Goal: Check status: Check status

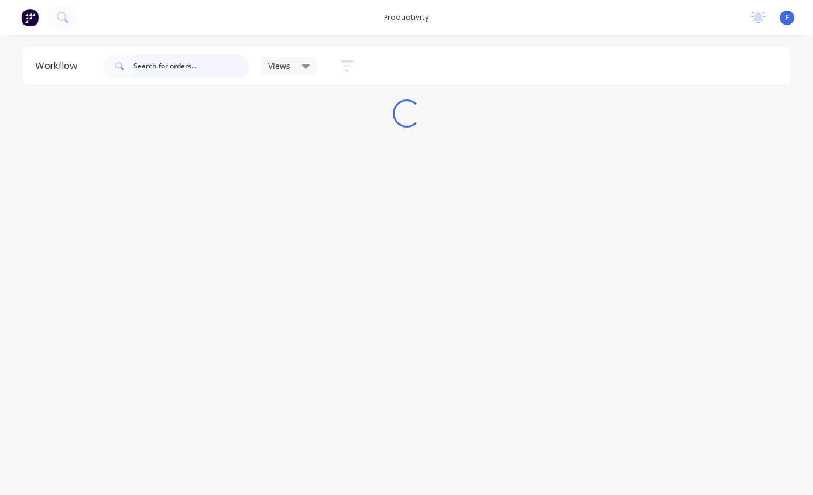
click at [173, 66] on input "text" at bounding box center [192, 65] width 116 height 23
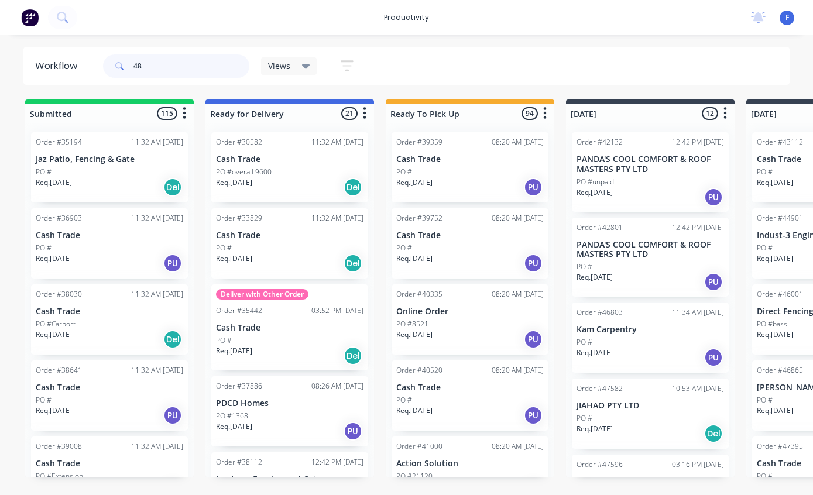
type input "4"
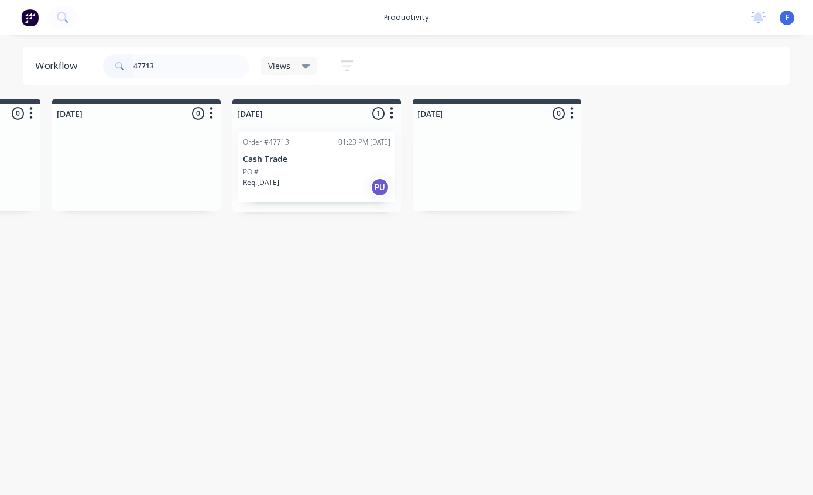
scroll to position [0, 967]
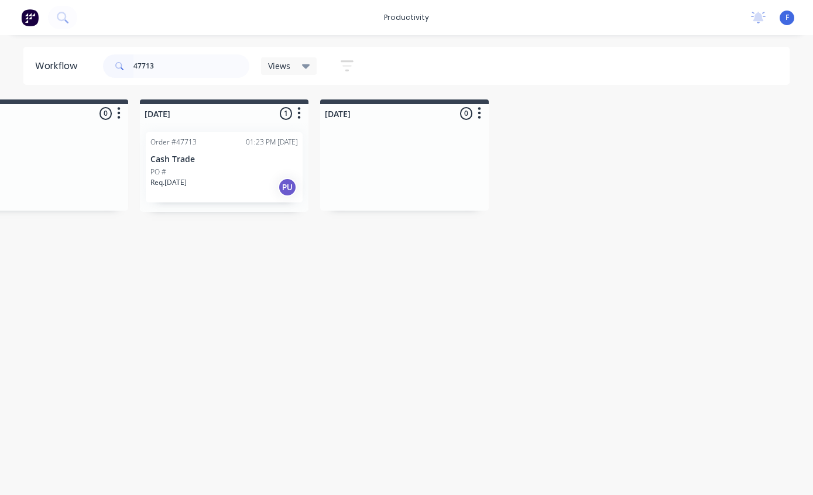
click at [240, 173] on div "PO #" at bounding box center [224, 172] width 148 height 11
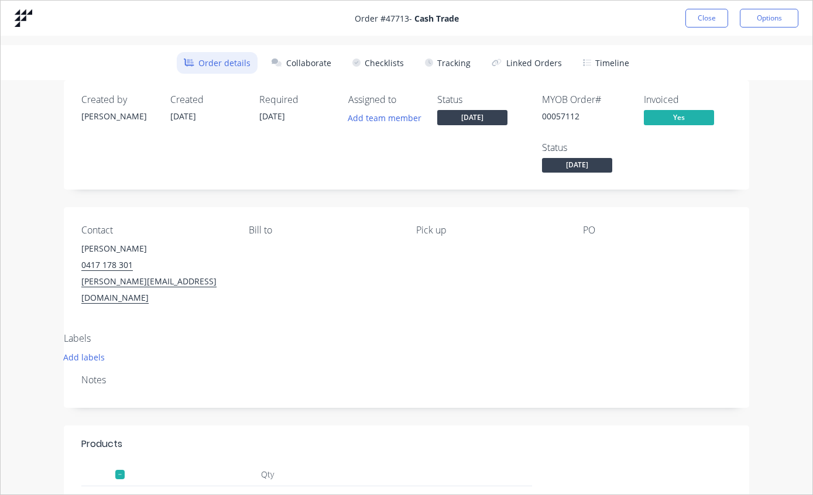
click at [445, 63] on button "Tracking" at bounding box center [448, 63] width 60 height 22
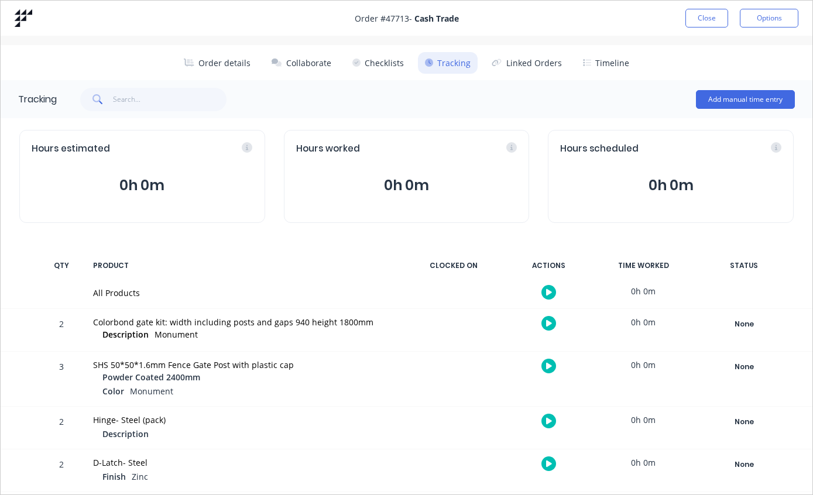
scroll to position [0, 0]
click at [711, 25] on button "Close" at bounding box center [707, 18] width 43 height 19
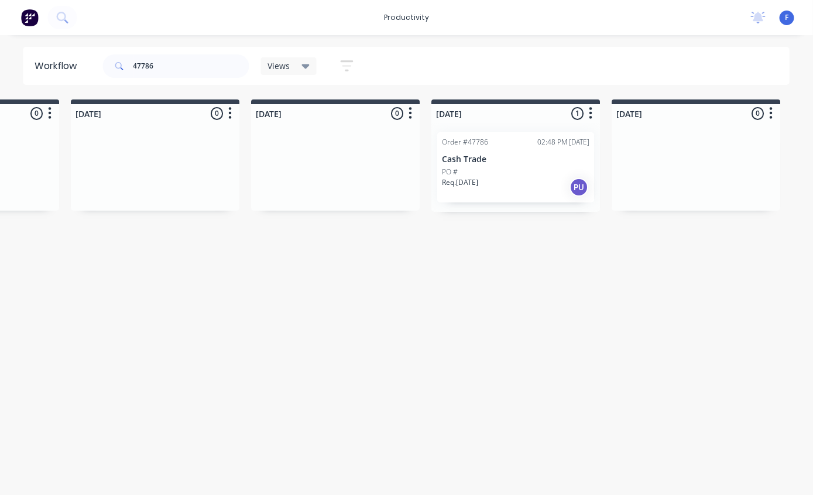
click at [529, 165] on div "Order #47786 02:48 PM 08/08/25 Cash Trade PO # Req. 14/08/25 PU" at bounding box center [516, 167] width 157 height 70
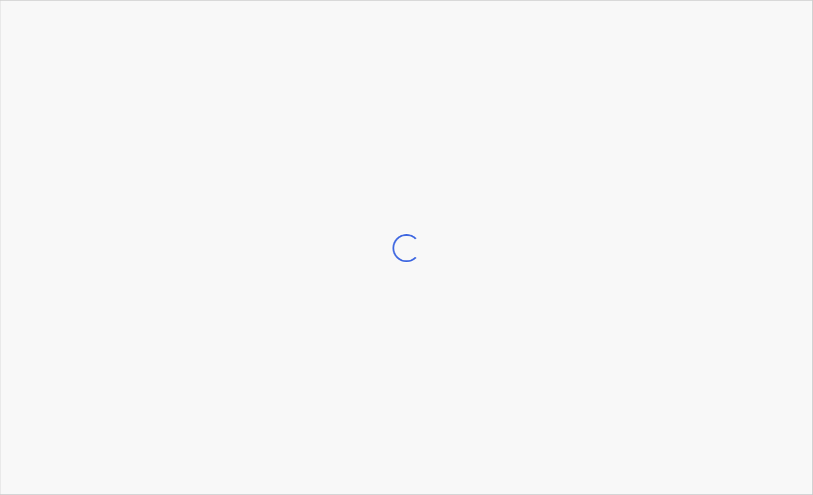
scroll to position [0, 676]
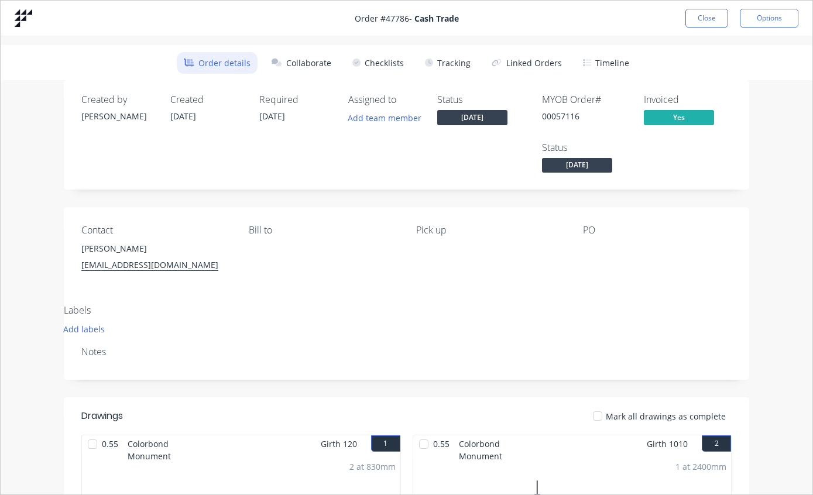
click at [449, 73] on button "Tracking" at bounding box center [448, 63] width 60 height 22
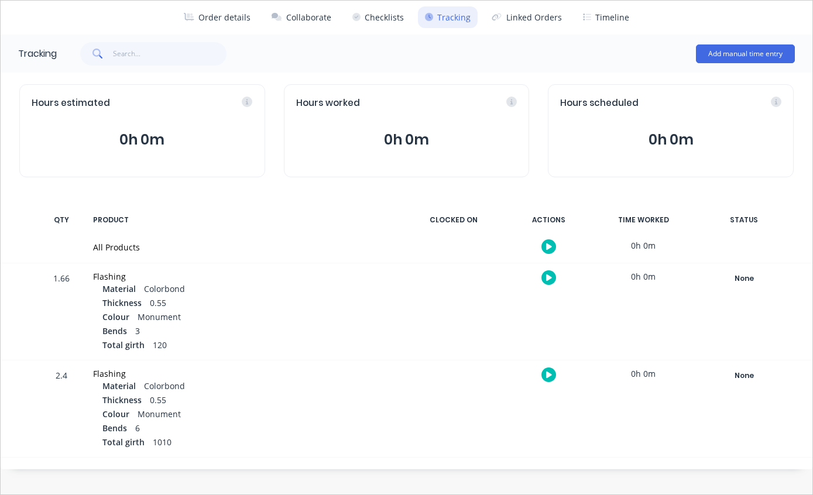
scroll to position [46, 0]
click at [748, 278] on div "None" at bounding box center [744, 278] width 84 height 15
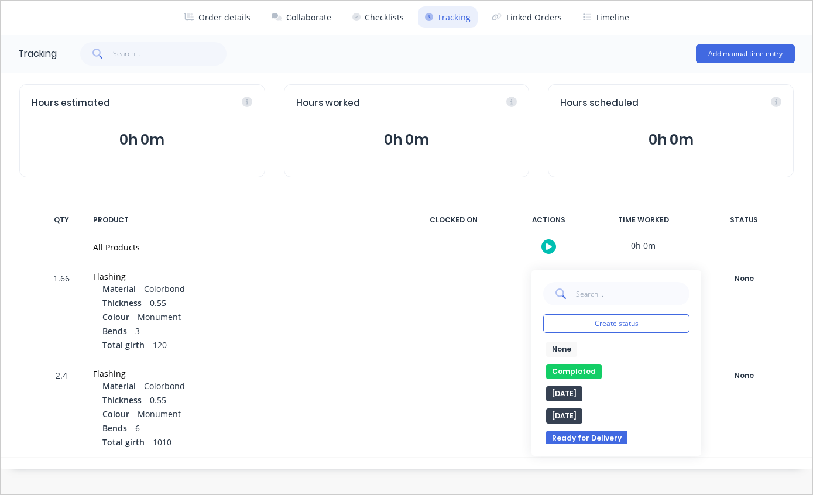
click at [573, 374] on button "Completed" at bounding box center [574, 371] width 56 height 15
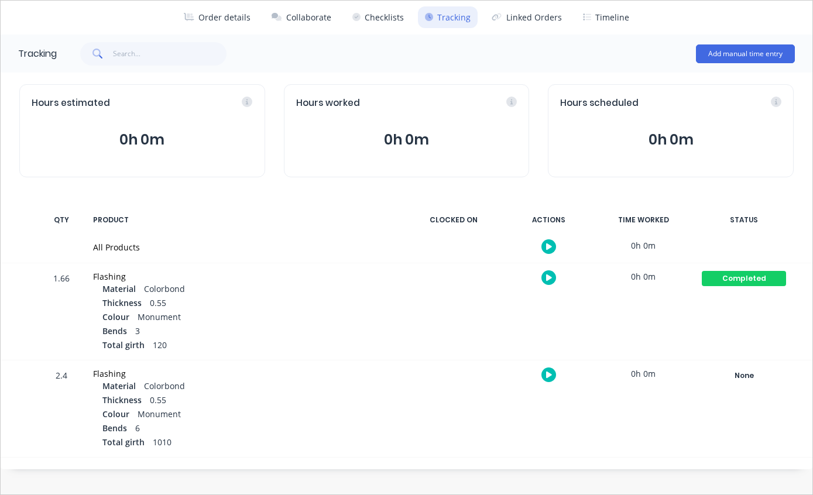
click at [751, 380] on div "None" at bounding box center [744, 375] width 84 height 15
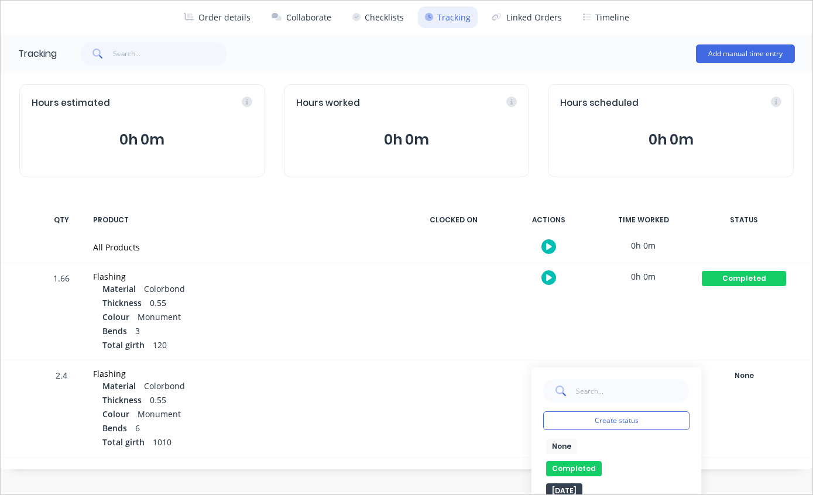
click at [587, 467] on button "Completed" at bounding box center [574, 468] width 56 height 15
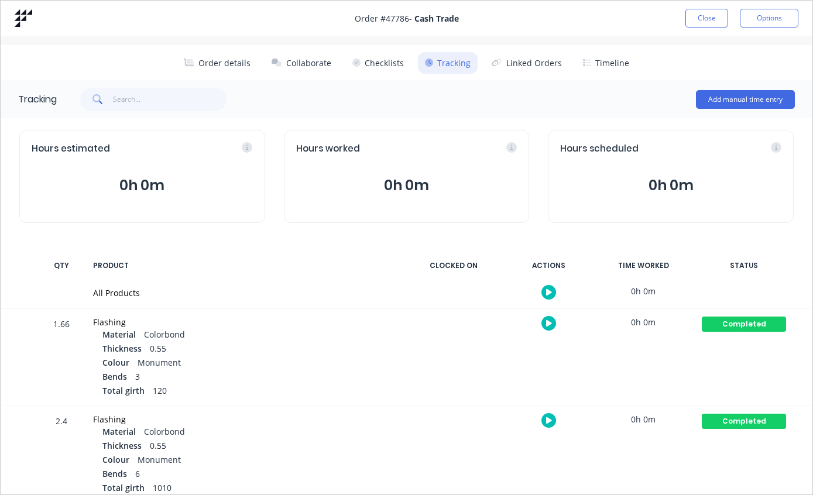
scroll to position [0, 0]
click at [701, 19] on button "Close" at bounding box center [707, 18] width 43 height 19
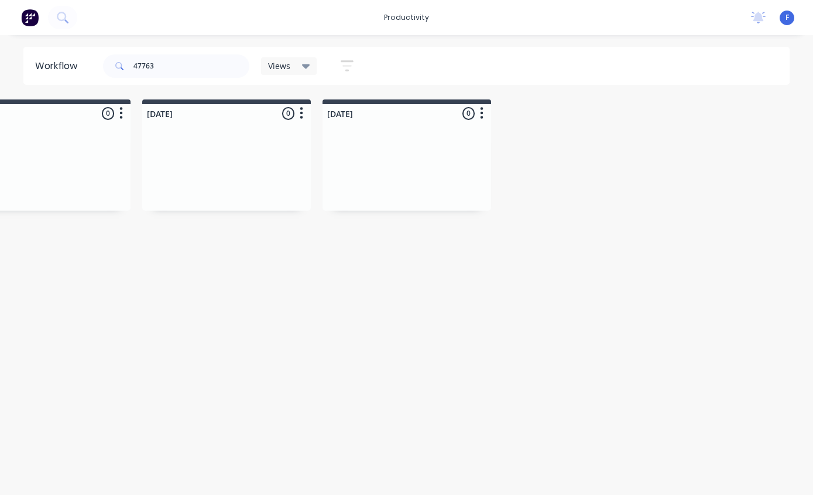
scroll to position [0, 970]
click at [197, 65] on input "47763" at bounding box center [192, 65] width 116 height 23
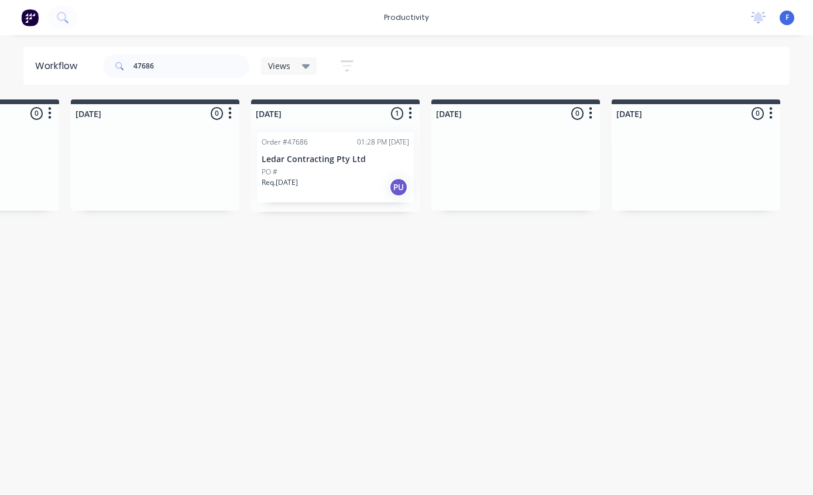
scroll to position [0, 570]
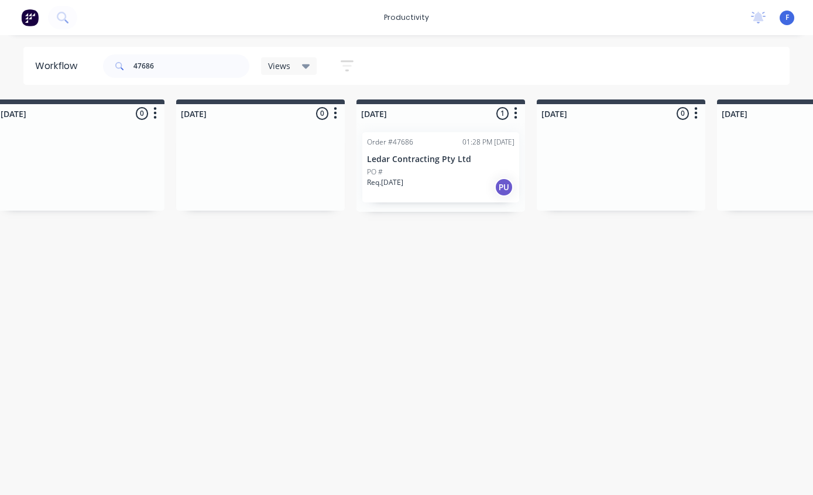
click at [453, 169] on div "PO #" at bounding box center [441, 172] width 148 height 11
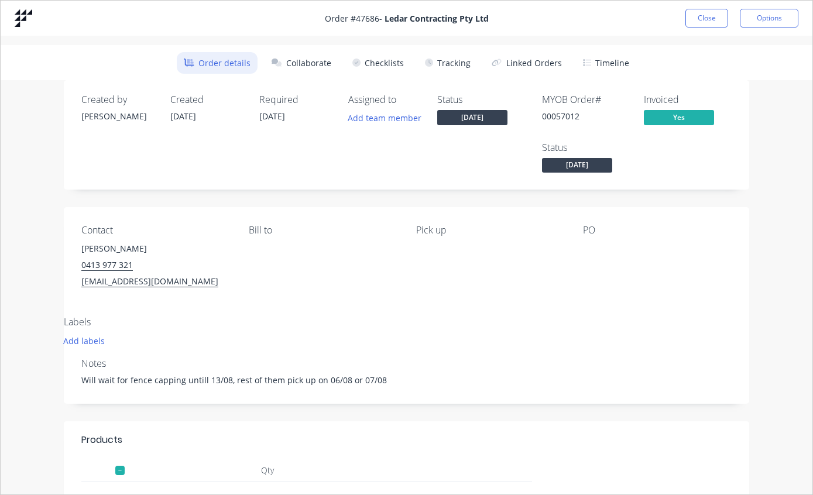
click at [459, 70] on button "Tracking" at bounding box center [448, 63] width 60 height 22
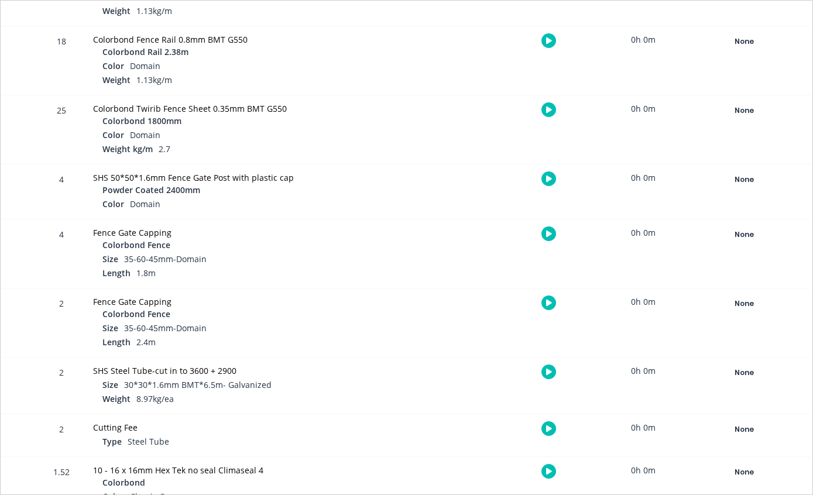
scroll to position [354, 0]
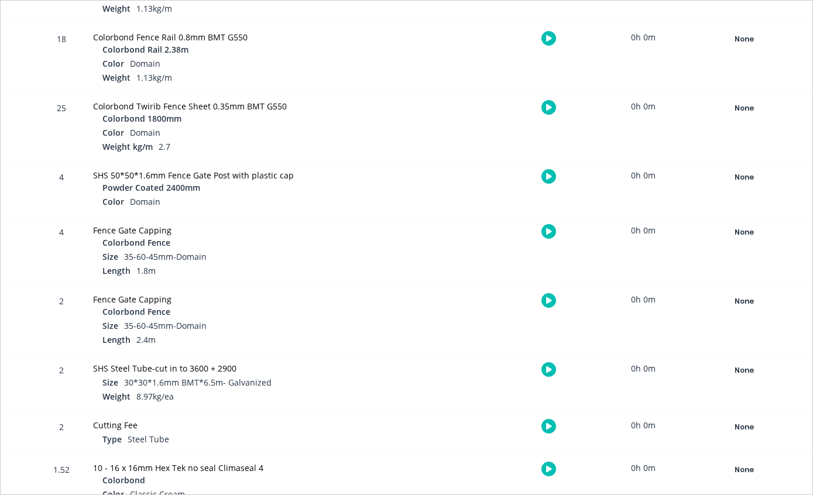
click at [748, 225] on div "None" at bounding box center [744, 232] width 84 height 15
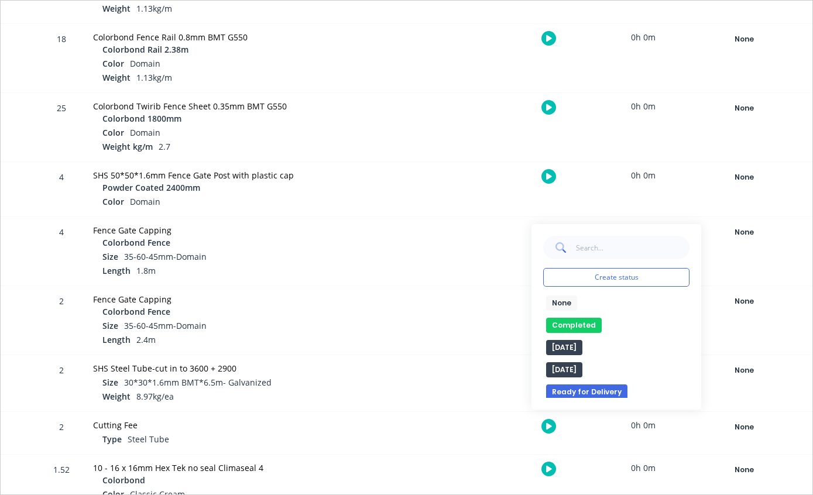
click at [570, 325] on button "Completed" at bounding box center [574, 325] width 56 height 15
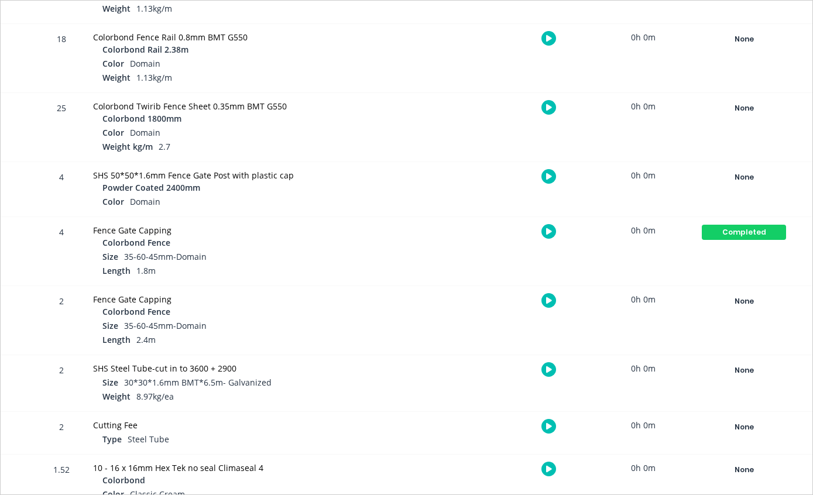
click at [755, 304] on div "None" at bounding box center [744, 301] width 84 height 15
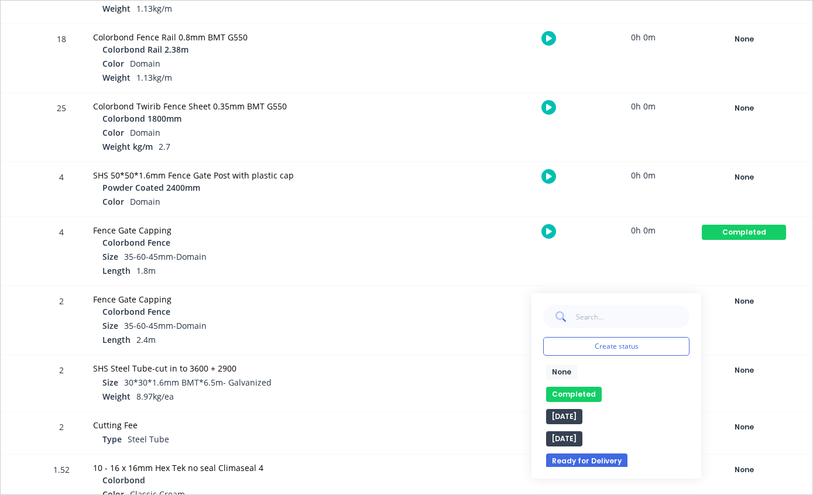
click at [581, 393] on button "Completed" at bounding box center [574, 394] width 56 height 15
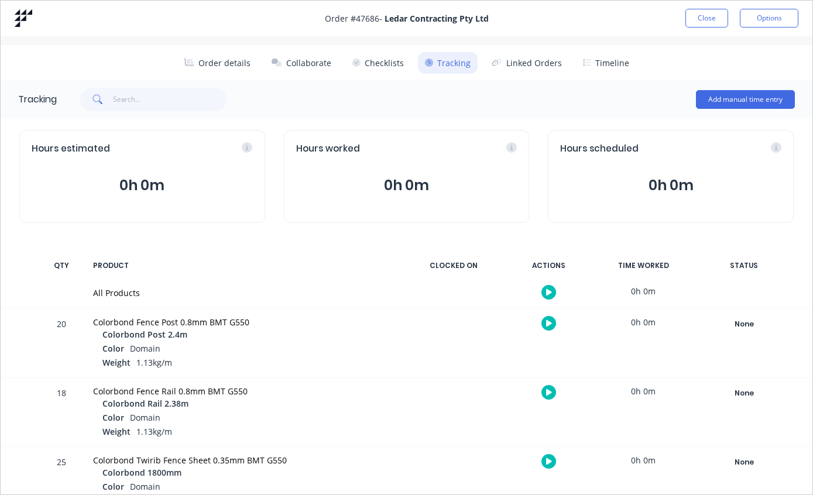
scroll to position [0, 0]
click at [708, 23] on button "Close" at bounding box center [707, 18] width 43 height 19
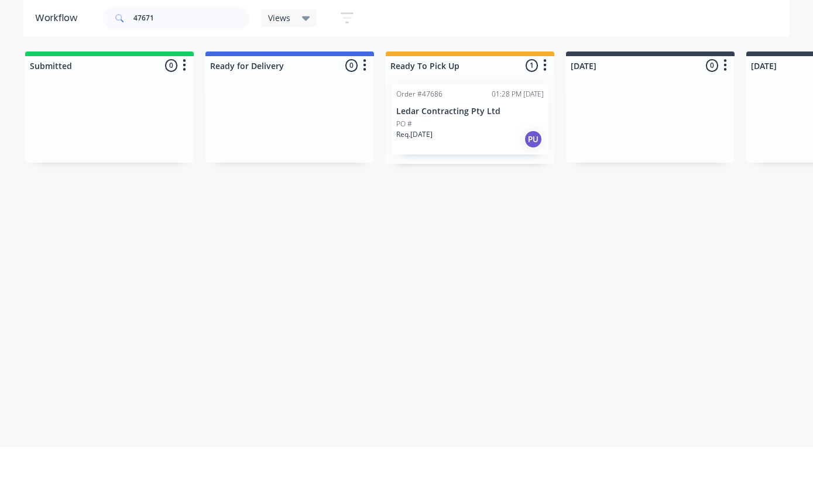
scroll to position [23, 0]
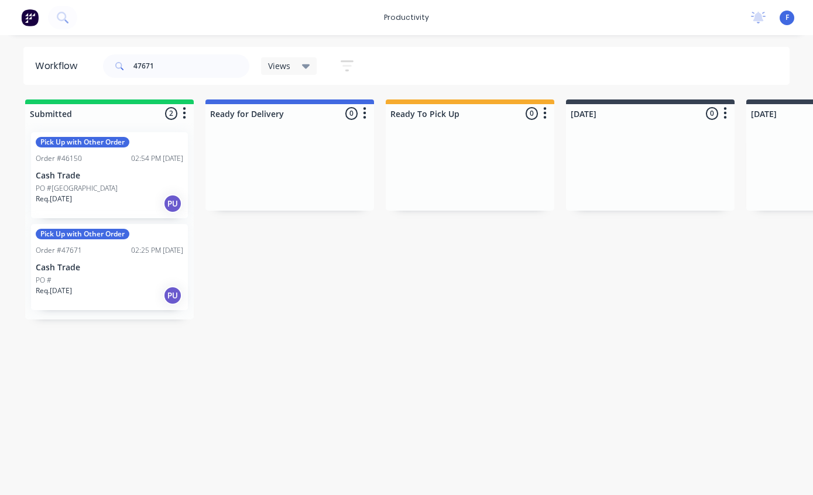
click at [118, 286] on div "Req. 13/08/25 PU" at bounding box center [110, 296] width 148 height 20
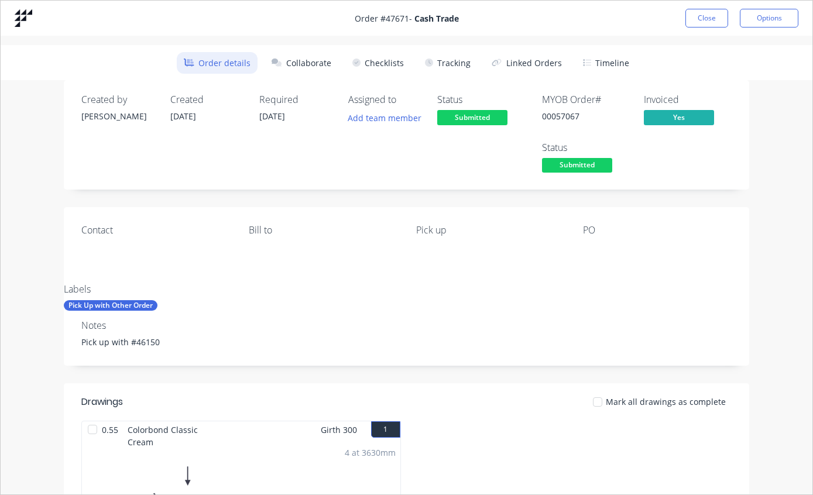
click at [455, 57] on button "Tracking" at bounding box center [448, 63] width 60 height 22
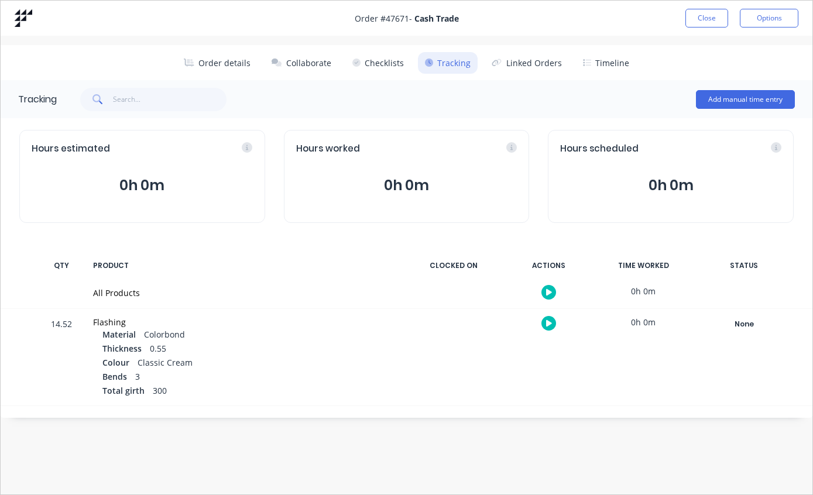
scroll to position [0, 0]
click at [709, 26] on button "Close" at bounding box center [707, 18] width 43 height 19
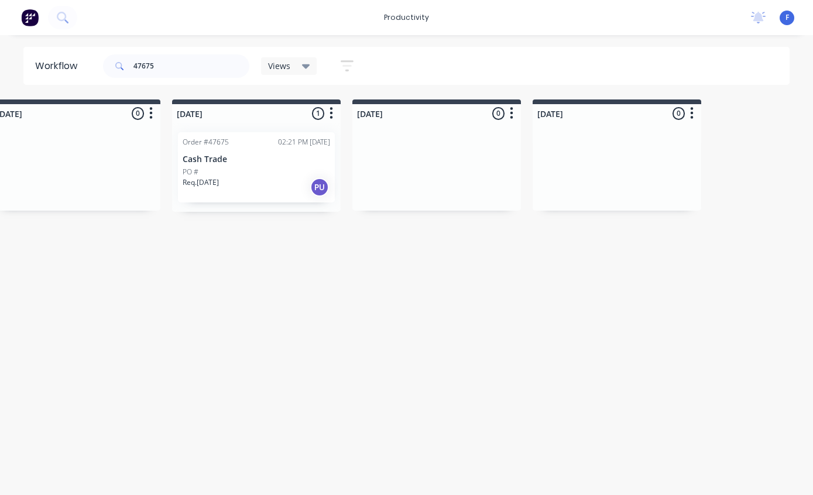
scroll to position [0, 826]
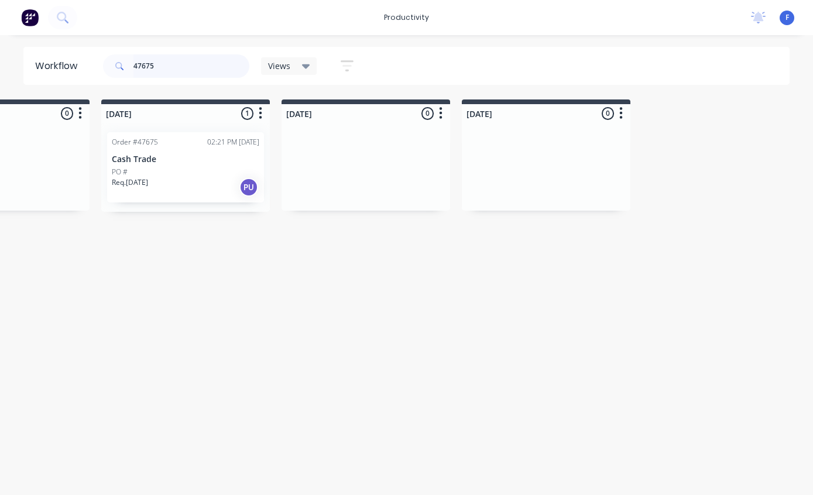
type input "47675"
click at [193, 160] on p "Cash Trade" at bounding box center [186, 160] width 148 height 10
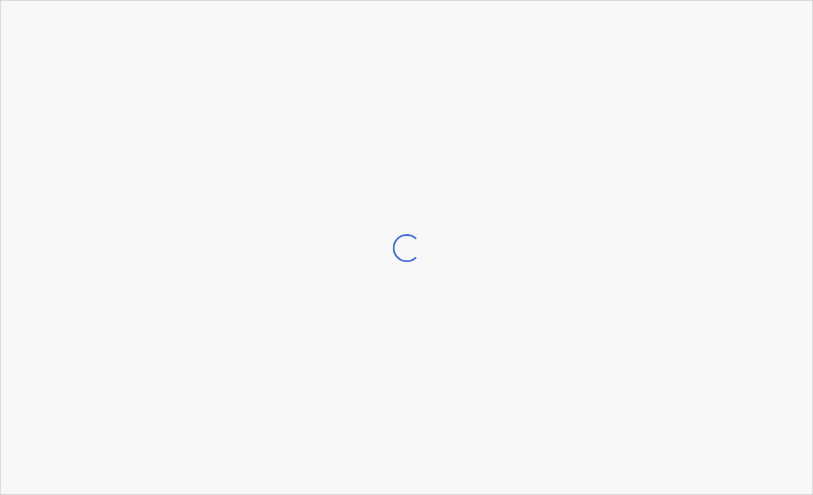
scroll to position [0, 0]
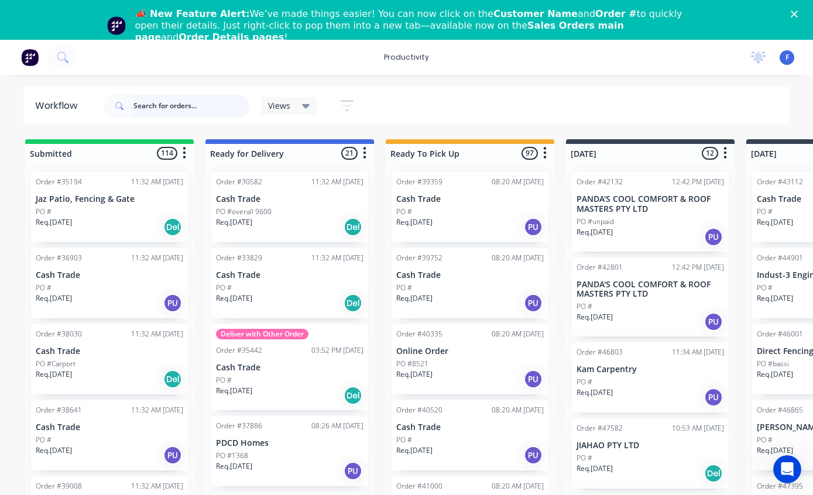
click at [184, 99] on input "text" at bounding box center [192, 105] width 116 height 23
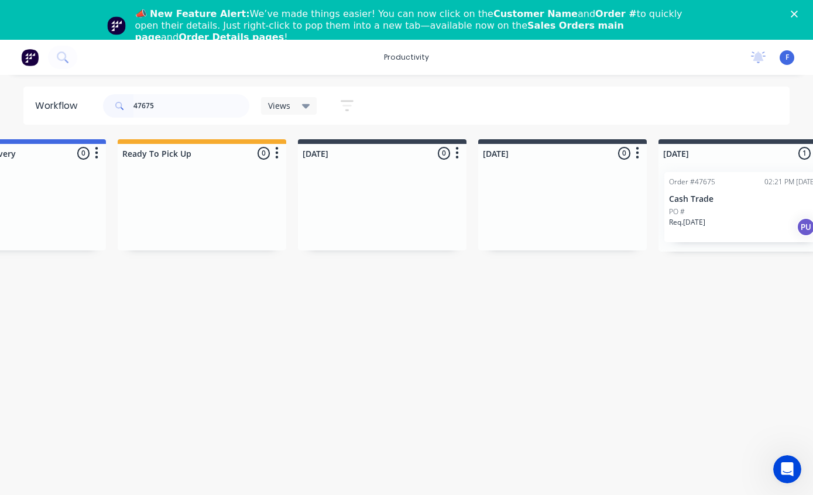
scroll to position [0, 697]
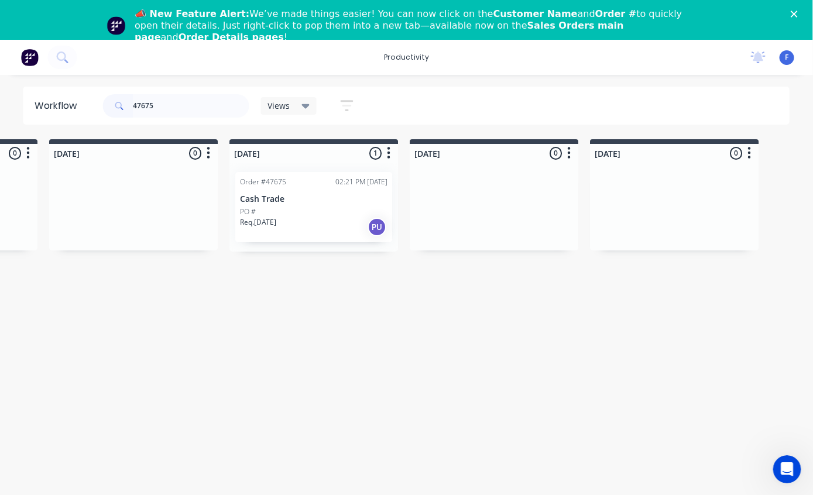
click at [316, 209] on div "PO #" at bounding box center [315, 212] width 148 height 11
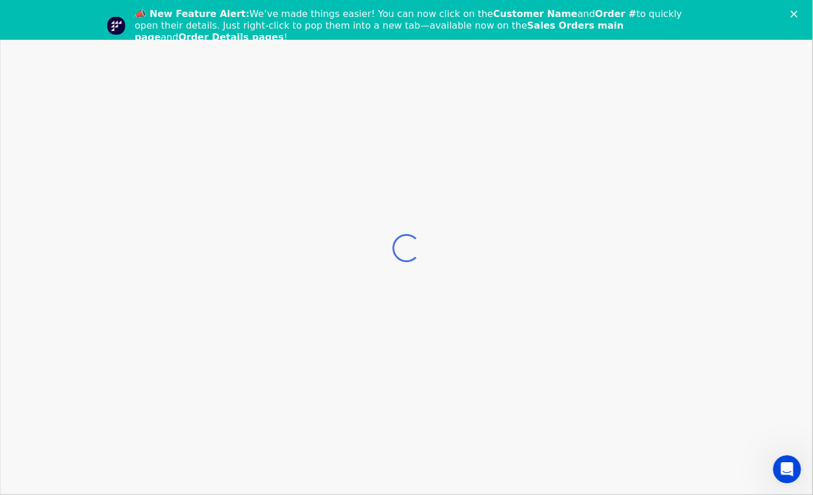
scroll to position [0, 697]
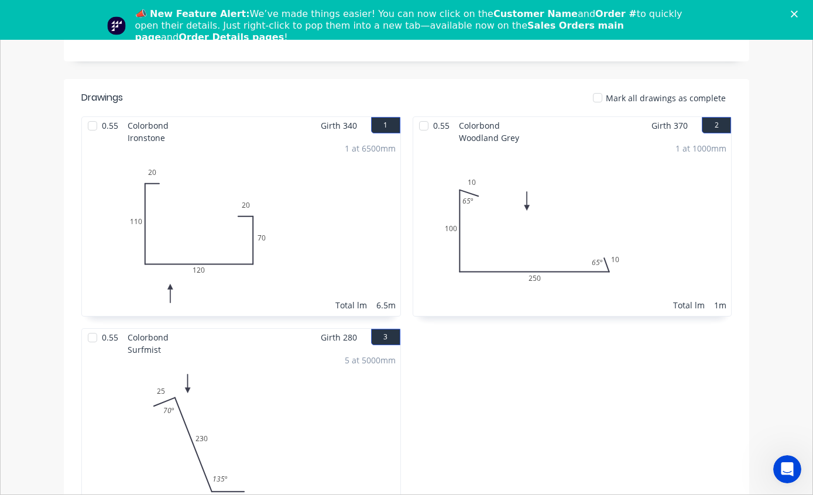
click at [793, 4] on div "📣 New Feature Alert: We’ve made things easier! You can now click on the Custome…" at bounding box center [406, 20] width 813 height 40
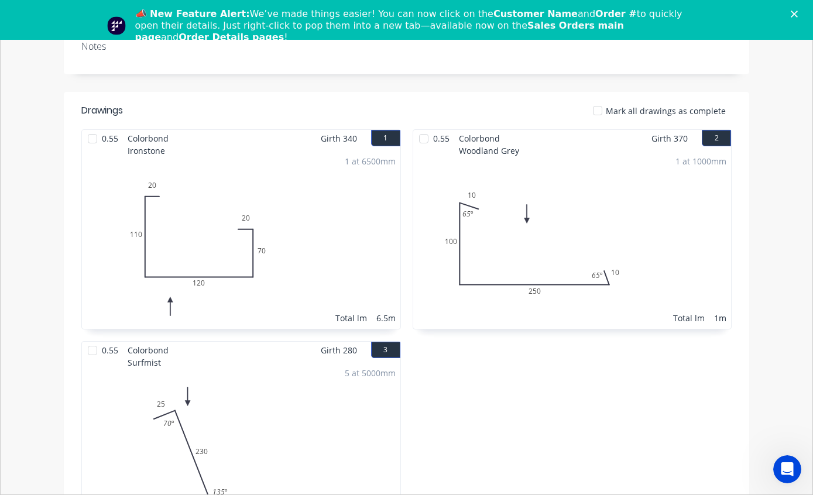
click at [793, 4] on div "📣 New Feature Alert: We’ve made things easier! You can now click on the Custome…" at bounding box center [406, 20] width 813 height 40
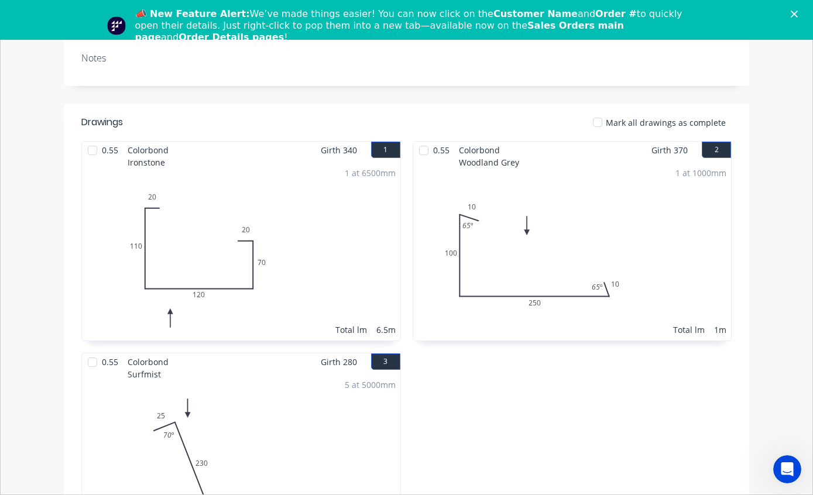
click at [799, 16] on div "Close" at bounding box center [797, 14] width 12 height 7
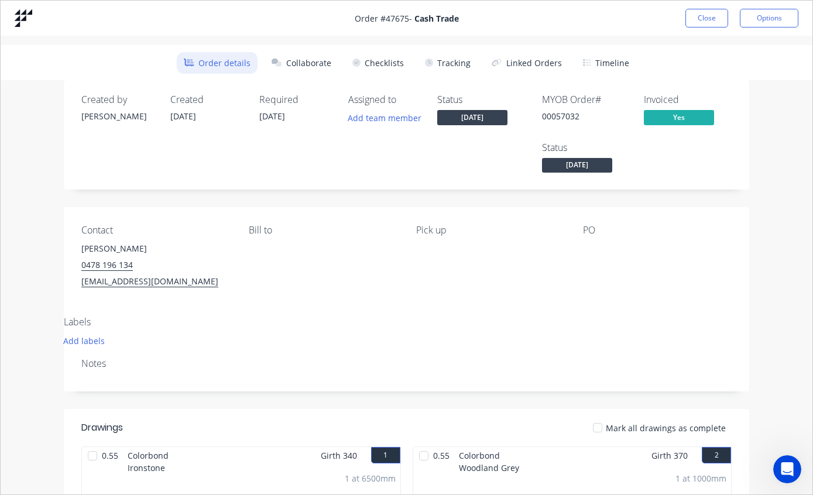
scroll to position [0, 0]
click at [454, 64] on button "Tracking" at bounding box center [448, 63] width 60 height 22
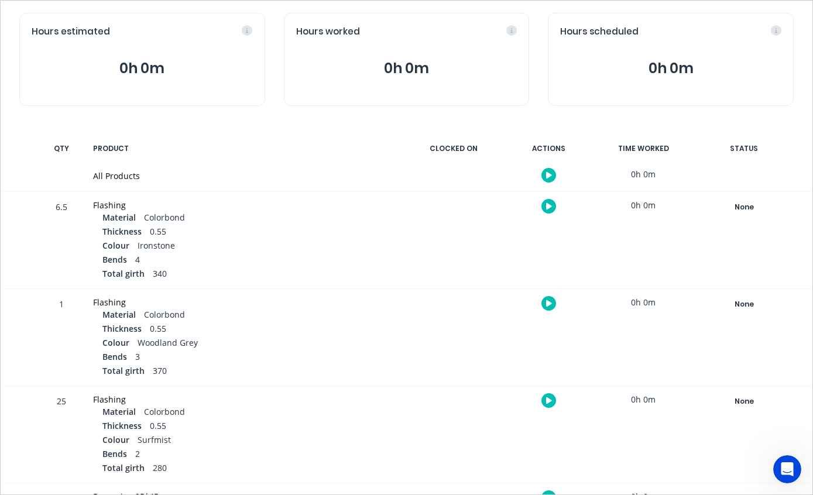
scroll to position [152, 0]
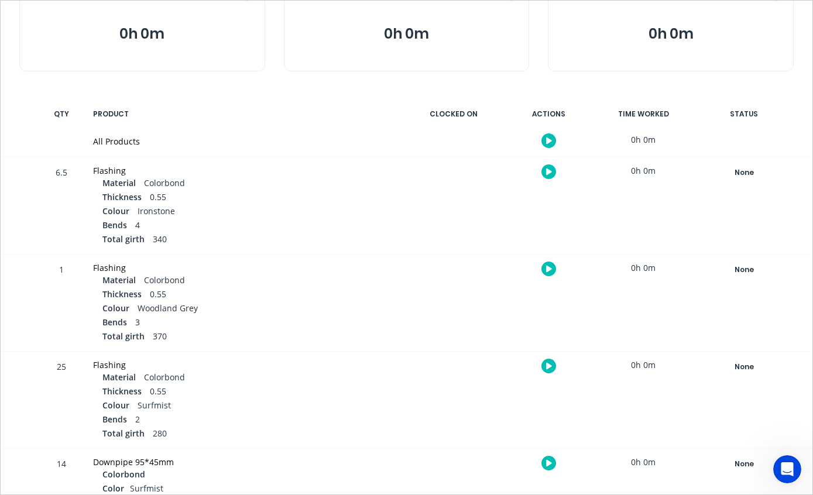
click at [756, 178] on div "None" at bounding box center [744, 172] width 84 height 15
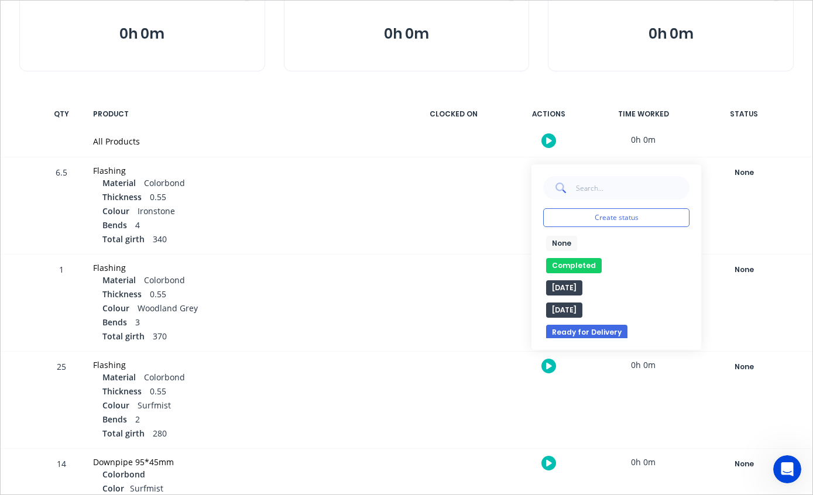
click at [580, 256] on div "None edit Completed edit [DATE] [DATE] Ready for Delivery Ready To Pick Up Subm…" at bounding box center [616, 287] width 146 height 102
click at [568, 262] on button "Completed" at bounding box center [574, 265] width 56 height 15
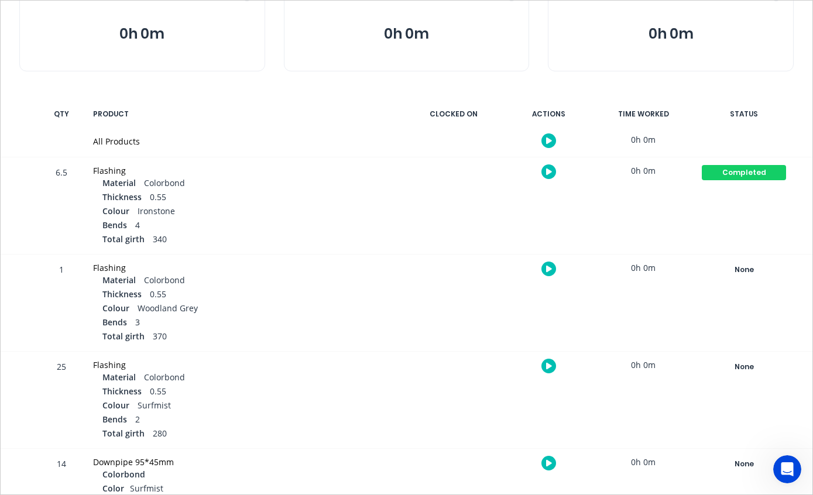
click at [761, 272] on div "None" at bounding box center [744, 269] width 84 height 15
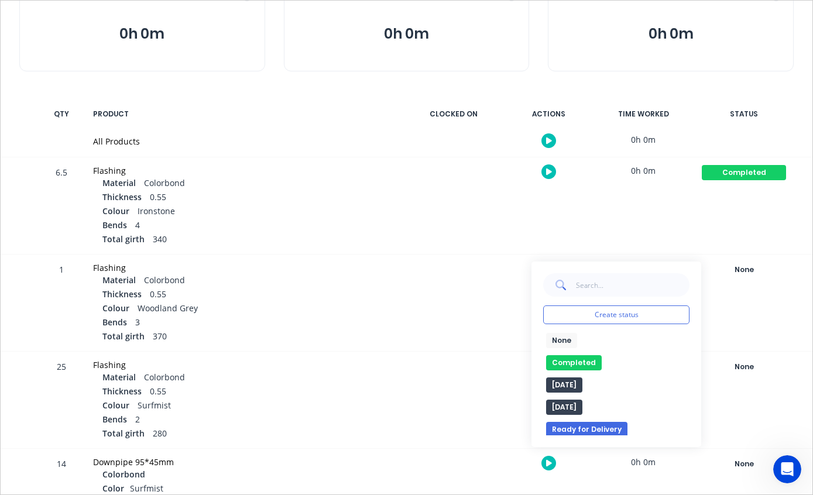
click at [587, 357] on button "Completed" at bounding box center [574, 362] width 56 height 15
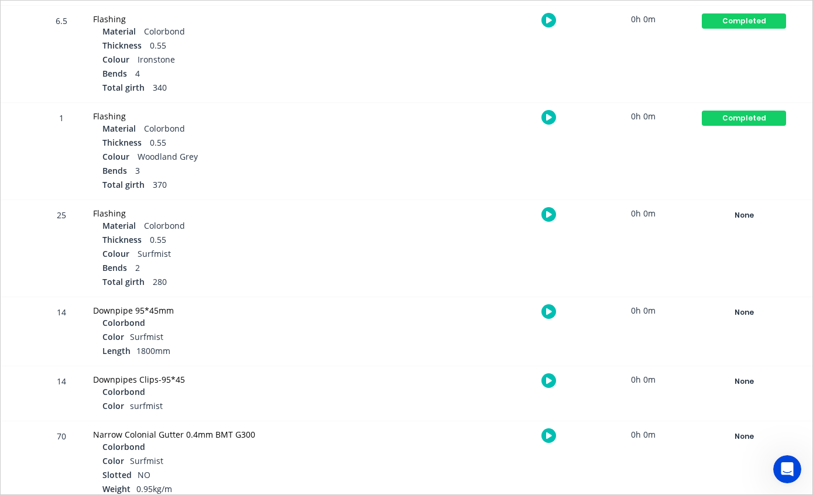
scroll to position [309, 0]
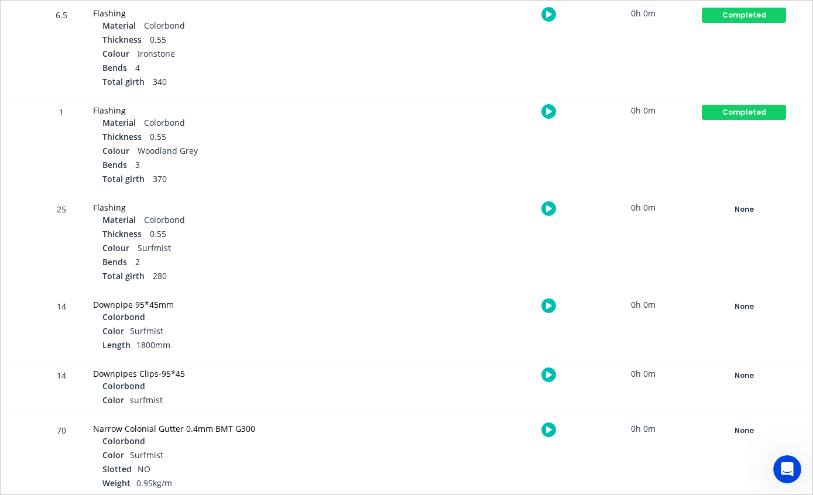
click at [751, 211] on div "None" at bounding box center [744, 209] width 84 height 15
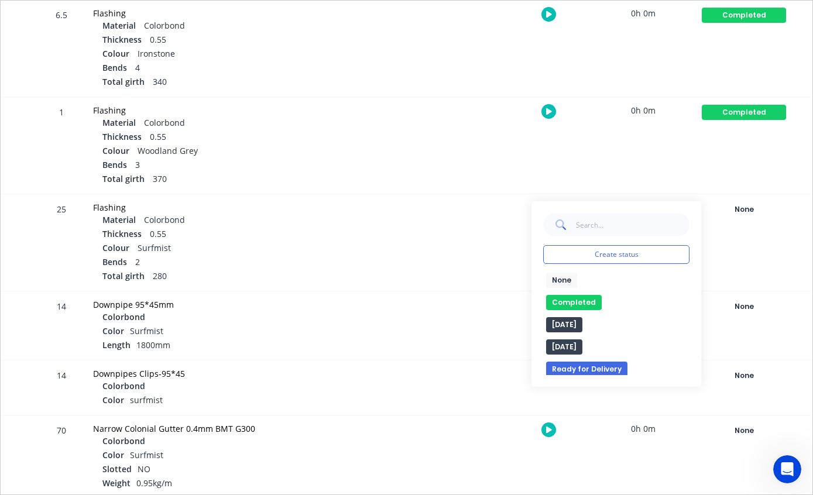
click at [578, 299] on button "Completed" at bounding box center [574, 302] width 56 height 15
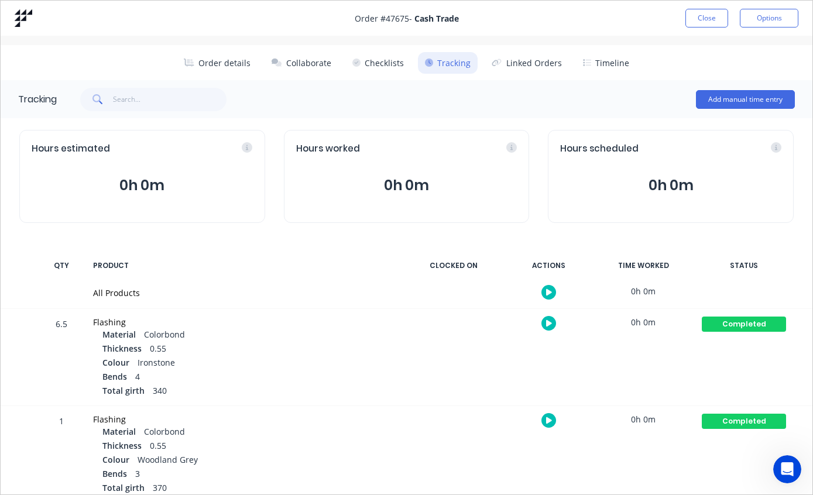
scroll to position [0, 0]
click at [710, 19] on button "Close" at bounding box center [707, 18] width 43 height 19
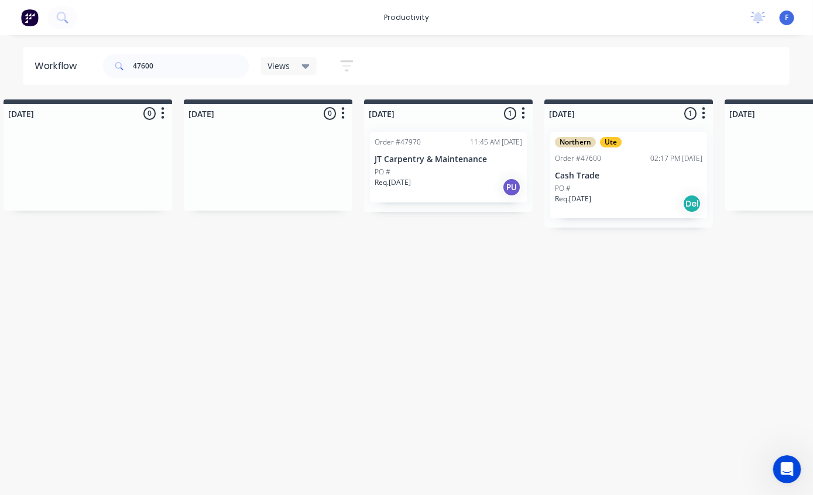
scroll to position [0, 757]
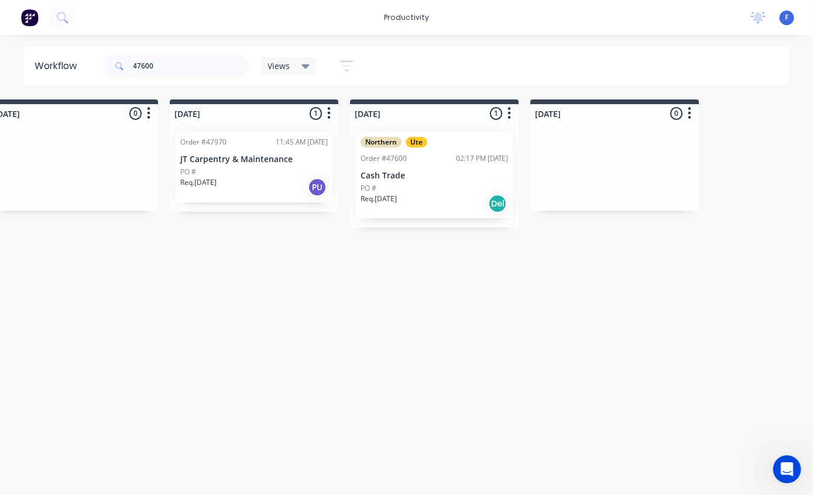
click at [431, 183] on div "PO #" at bounding box center [435, 188] width 148 height 11
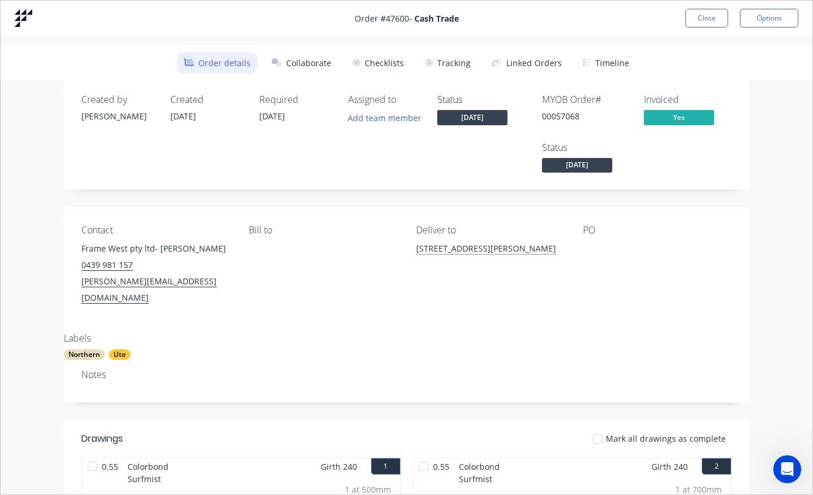
scroll to position [0, 0]
click at [450, 66] on button "Tracking" at bounding box center [448, 63] width 60 height 22
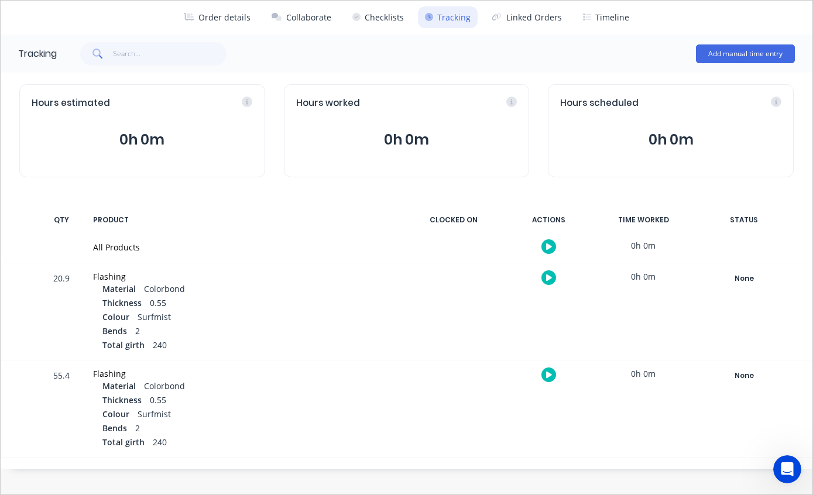
scroll to position [46, 0]
click at [744, 276] on div "None" at bounding box center [744, 278] width 84 height 15
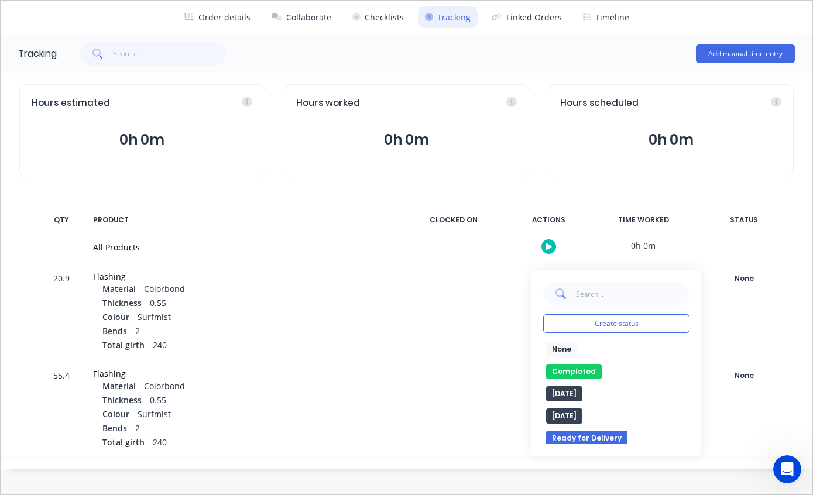
click at [575, 371] on button "Completed" at bounding box center [574, 371] width 56 height 15
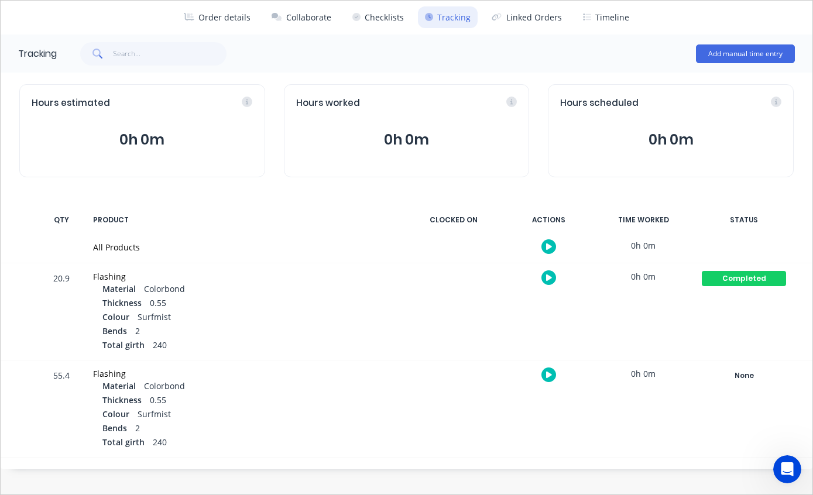
click at [750, 380] on div "None" at bounding box center [744, 375] width 84 height 15
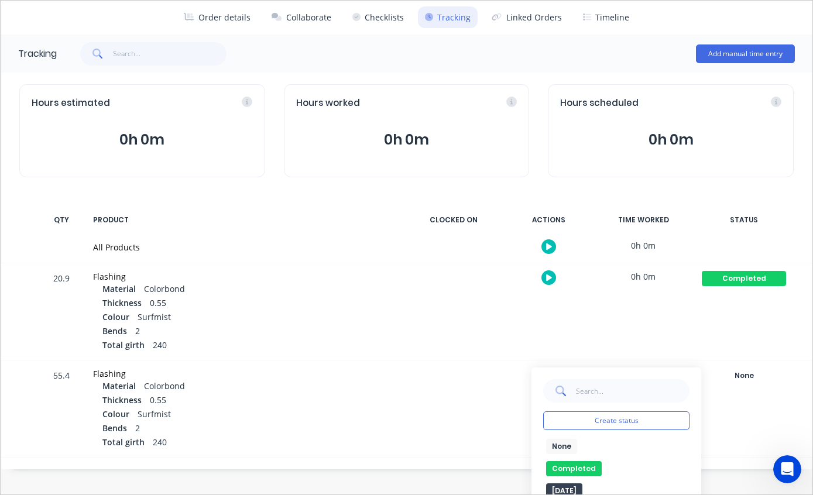
click at [578, 465] on button "Completed" at bounding box center [574, 468] width 56 height 15
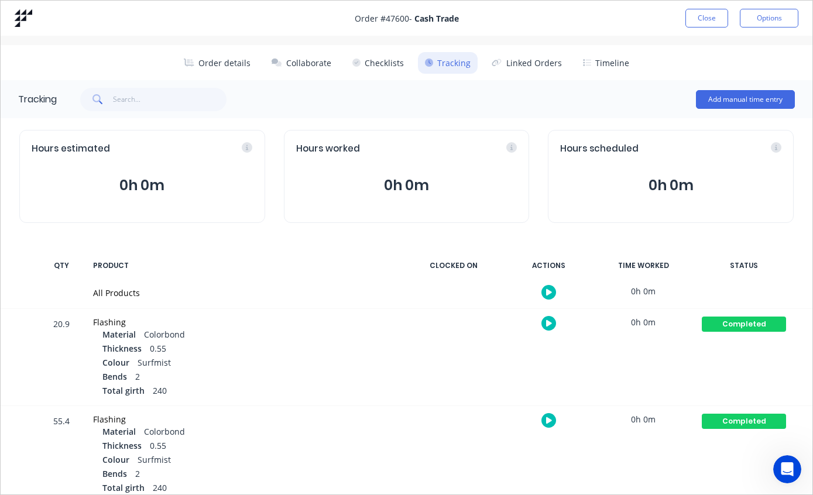
scroll to position [0, 0]
click at [700, 12] on button "Close" at bounding box center [707, 18] width 43 height 19
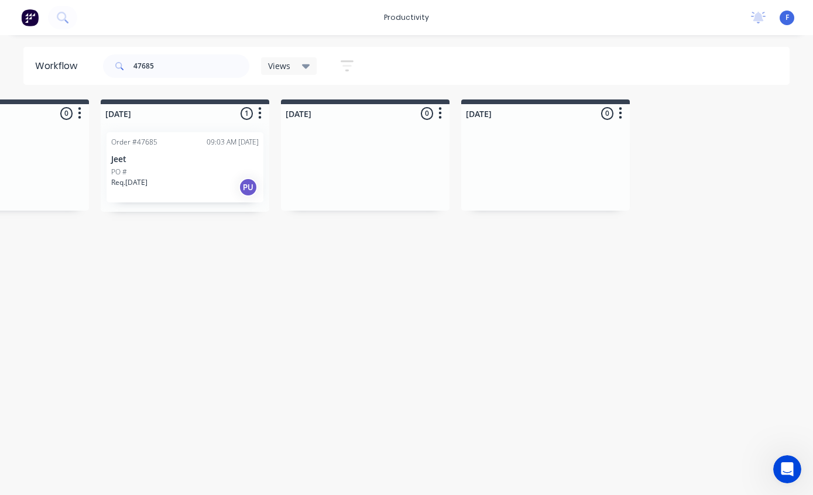
scroll to position [0, 912]
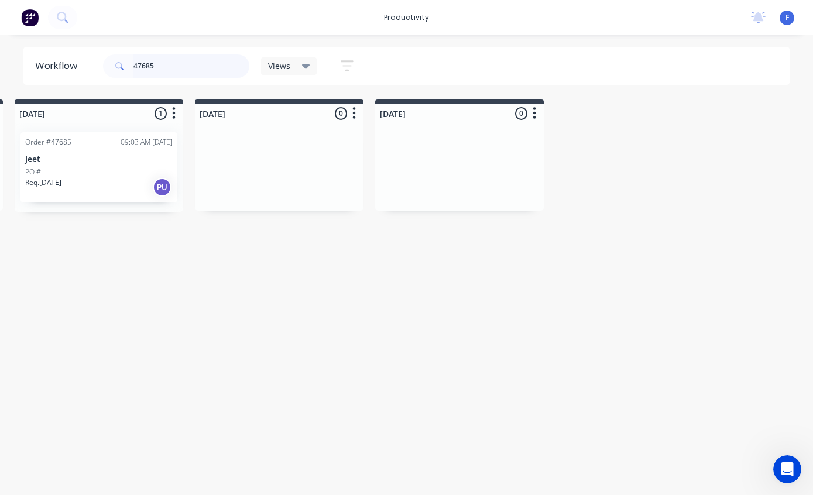
type input "47685"
click at [111, 170] on div "PO #" at bounding box center [99, 172] width 148 height 11
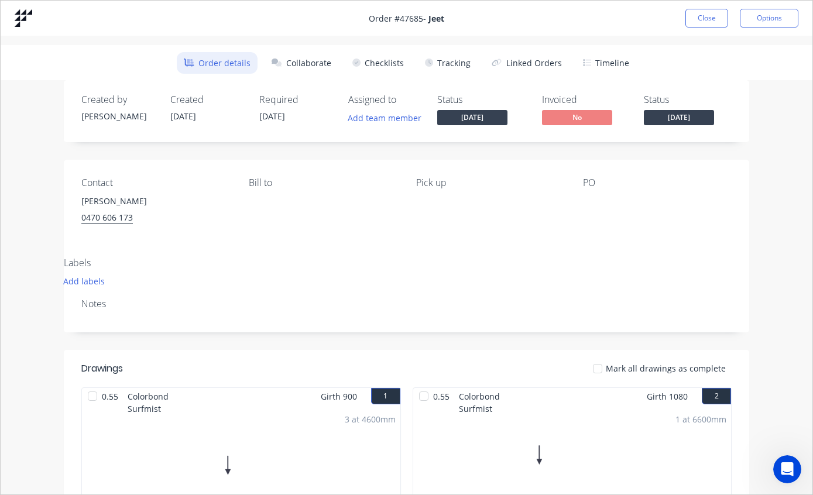
click at [453, 65] on button "Tracking" at bounding box center [448, 63] width 60 height 22
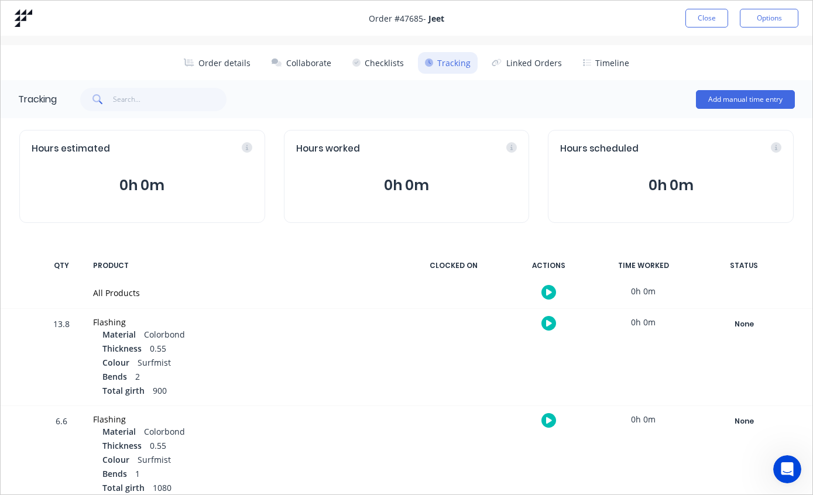
scroll to position [0, 0]
click at [698, 19] on button "Close" at bounding box center [707, 18] width 43 height 19
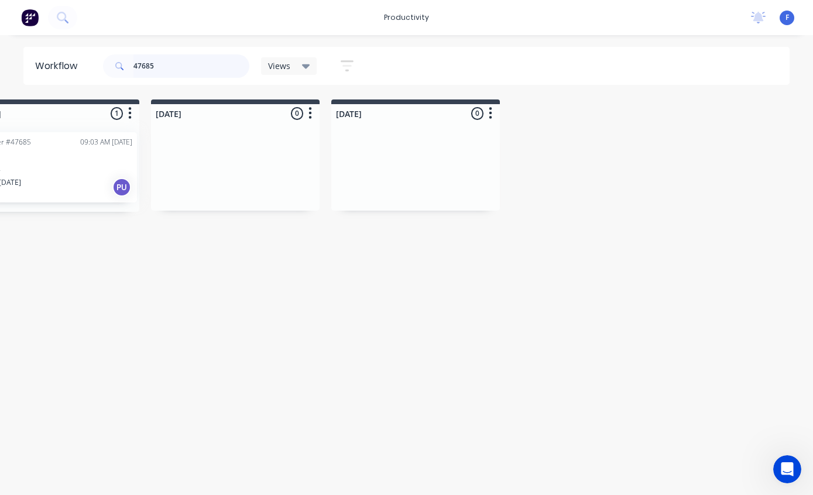
scroll to position [0, 953]
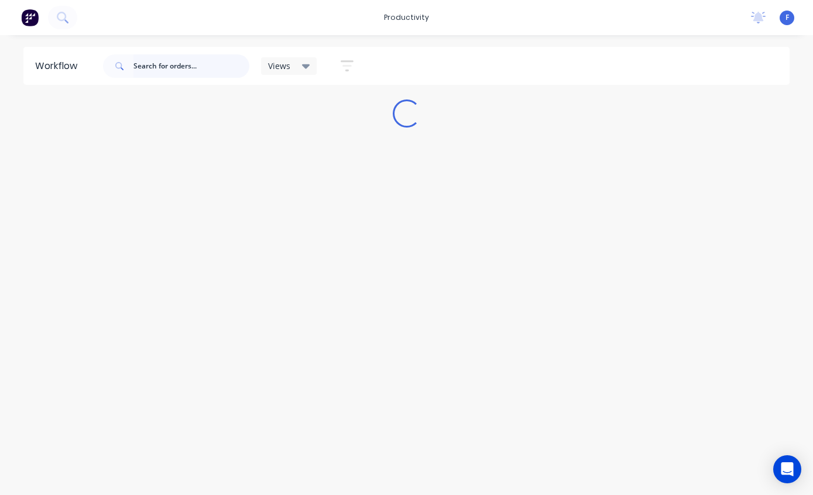
click at [203, 67] on input "text" at bounding box center [192, 65] width 116 height 23
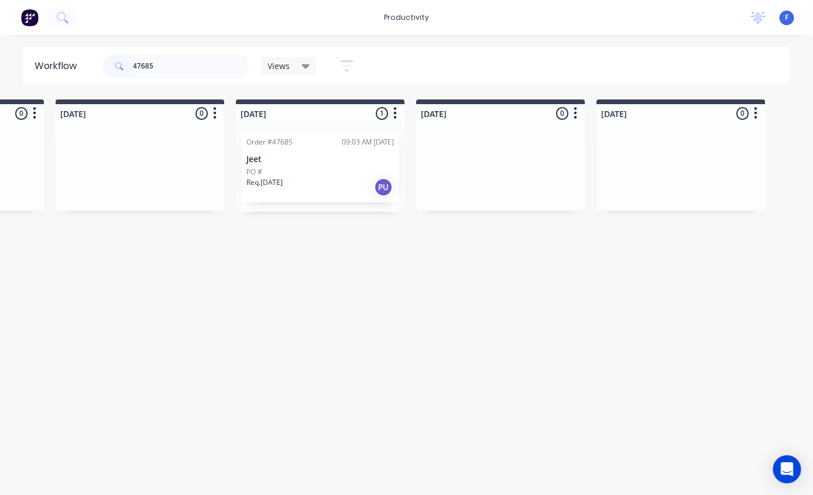
click at [333, 162] on p "Jeet" at bounding box center [321, 160] width 148 height 10
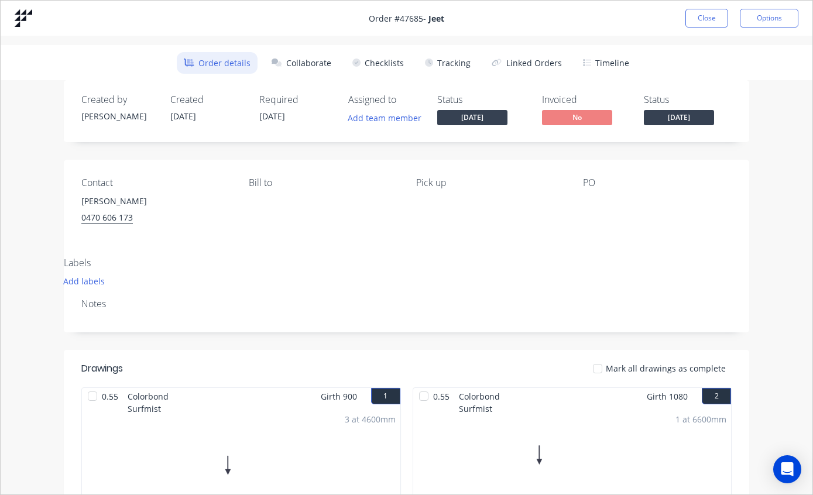
click at [463, 54] on button "Tracking" at bounding box center [448, 63] width 60 height 22
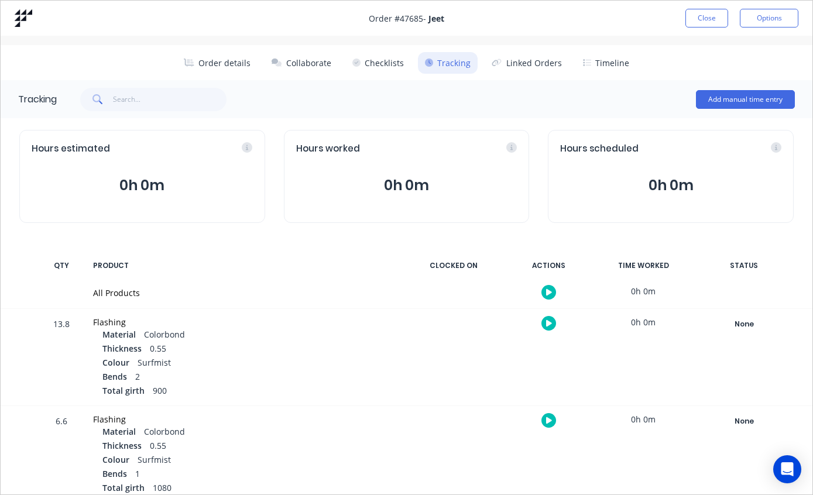
scroll to position [0, 0]
click at [705, 11] on button "Close" at bounding box center [707, 18] width 43 height 19
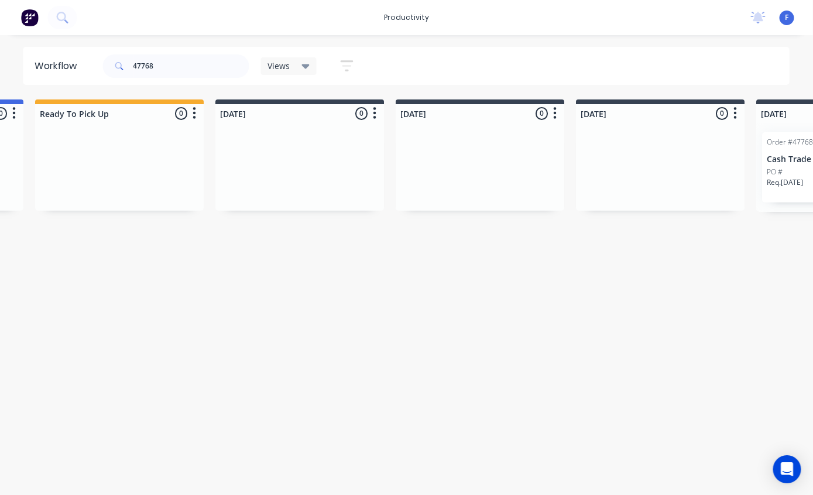
scroll to position [0, 970]
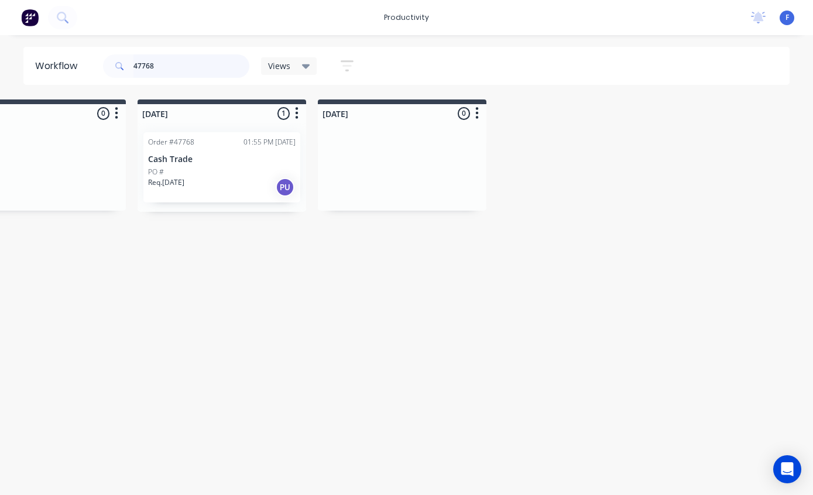
type input "47768"
click at [233, 158] on p "Cash Trade" at bounding box center [222, 160] width 148 height 10
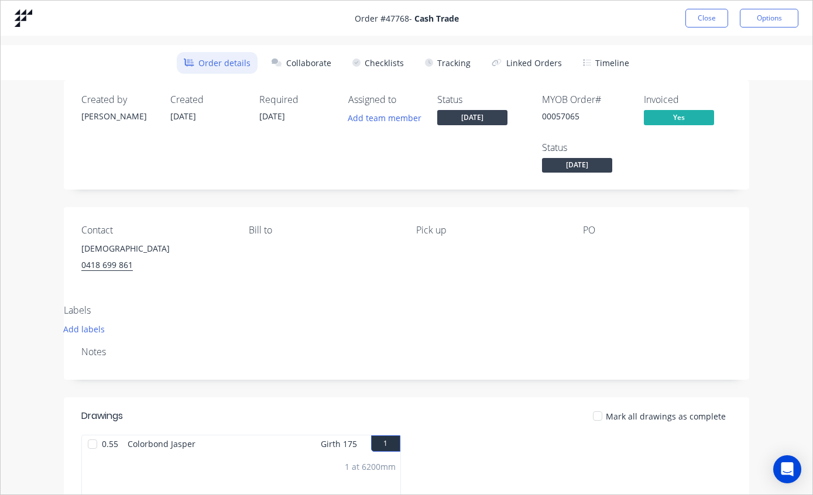
click at [442, 71] on button "Tracking" at bounding box center [448, 63] width 60 height 22
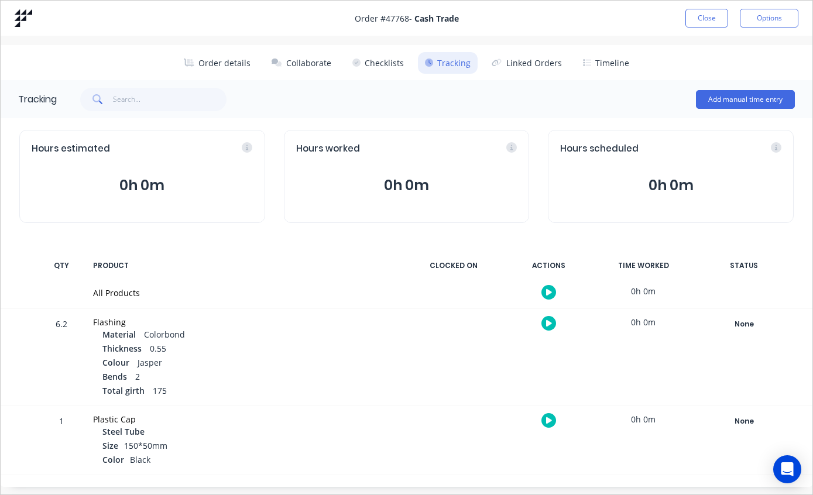
scroll to position [0, 0]
click at [703, 19] on button "Close" at bounding box center [707, 18] width 43 height 19
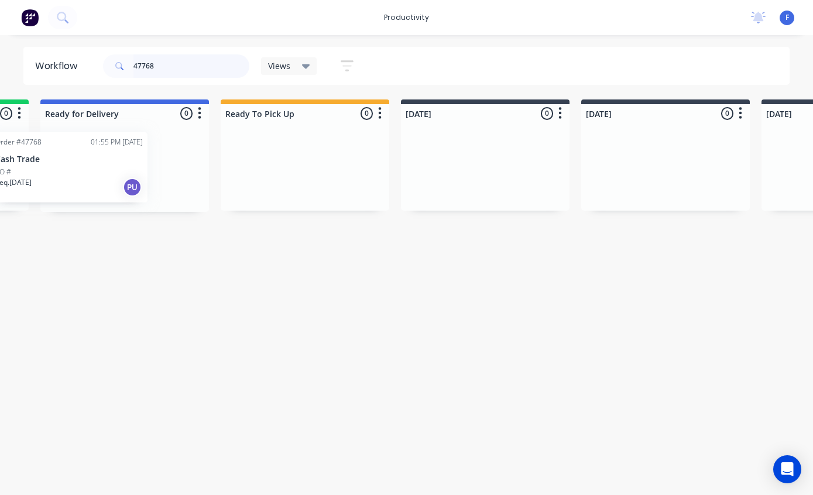
scroll to position [0, 159]
